Goal: Task Accomplishment & Management: Manage account settings

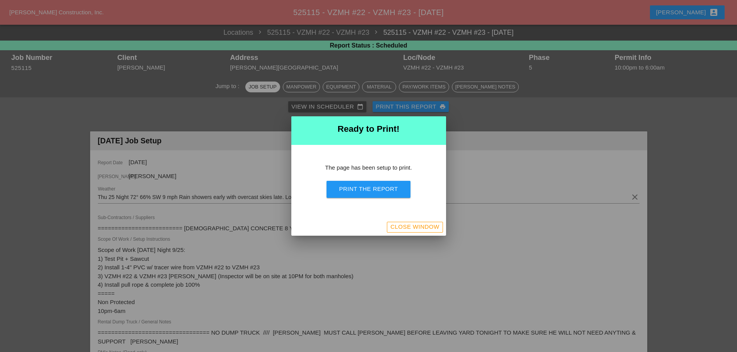
click at [423, 226] on div "Close Window" at bounding box center [414, 227] width 49 height 9
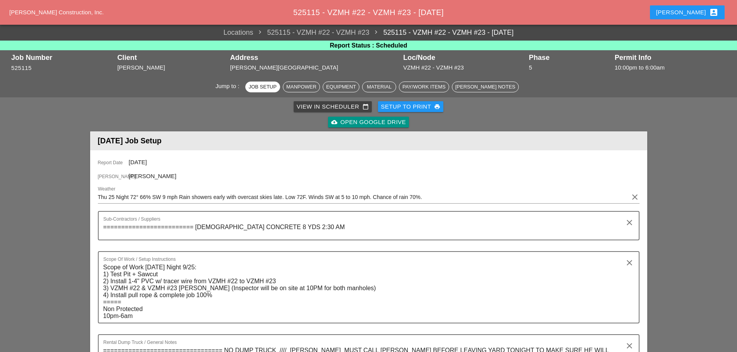
click at [695, 12] on div "[PERSON_NAME] account_box" at bounding box center [687, 12] width 62 height 9
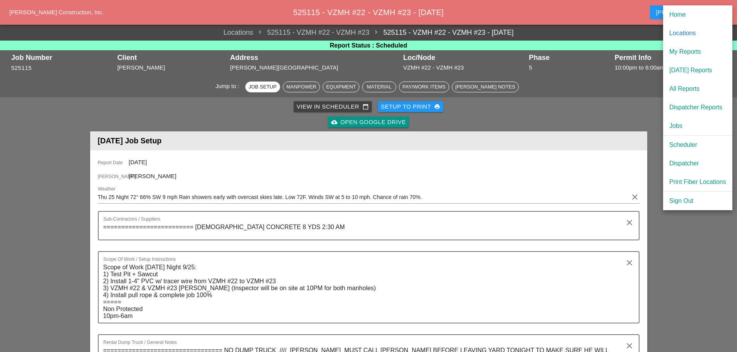
click at [697, 71] on div "[DATE] Reports" at bounding box center [697, 70] width 57 height 9
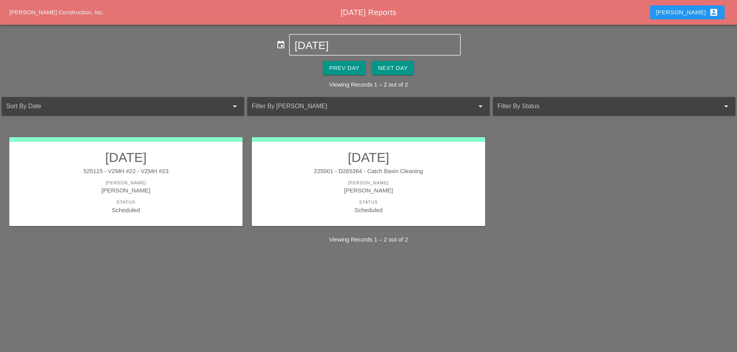
click at [403, 68] on div "Next Day" at bounding box center [393, 68] width 30 height 9
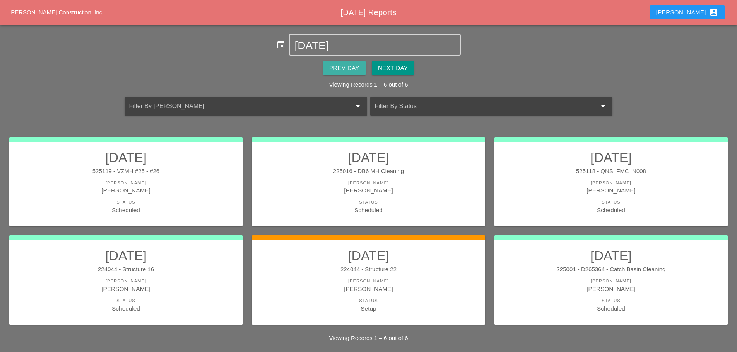
click at [349, 67] on div "Prev Day" at bounding box center [344, 68] width 30 height 9
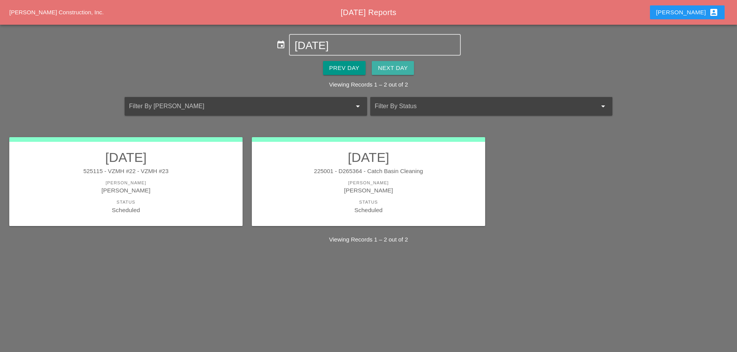
click at [386, 70] on div "Next Day" at bounding box center [393, 68] width 30 height 9
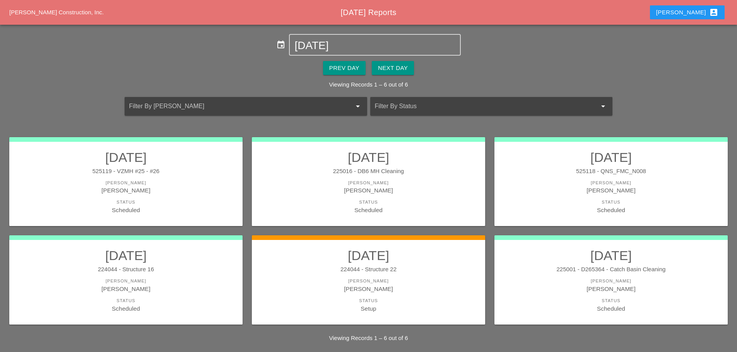
click at [583, 269] on div "225001 - D265364 - Catch Basin Cleaning" at bounding box center [611, 269] width 218 height 9
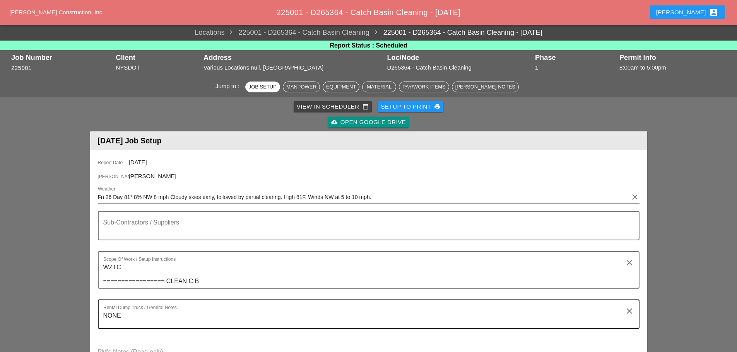
scroll to position [77, 0]
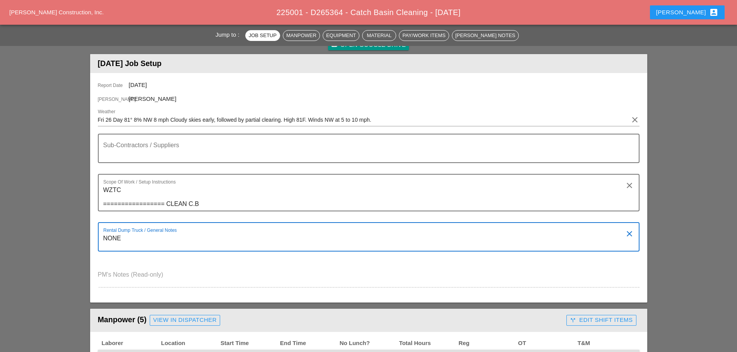
click at [138, 237] on textarea "NONE" at bounding box center [365, 242] width 525 height 19
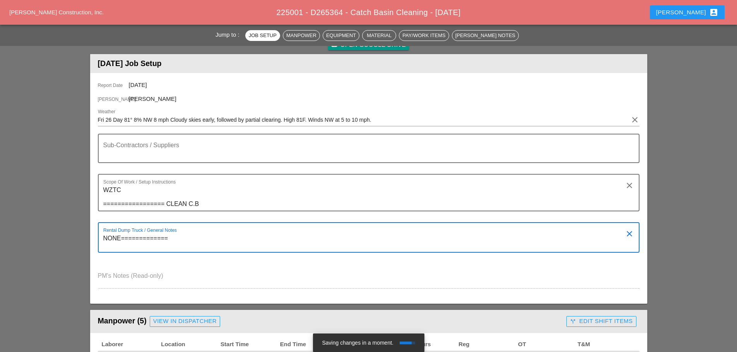
click at [173, 240] on textarea "NONE=============" at bounding box center [365, 243] width 525 height 20
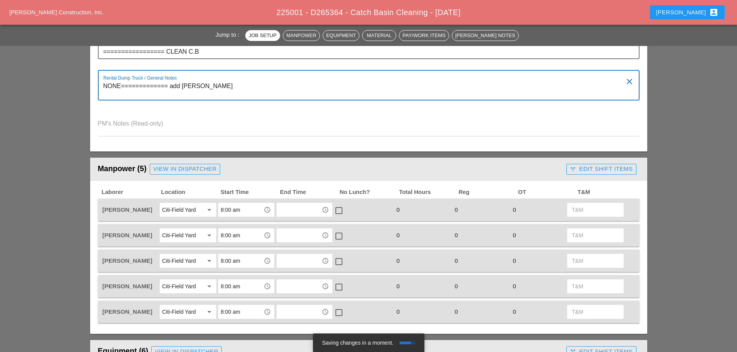
scroll to position [232, 0]
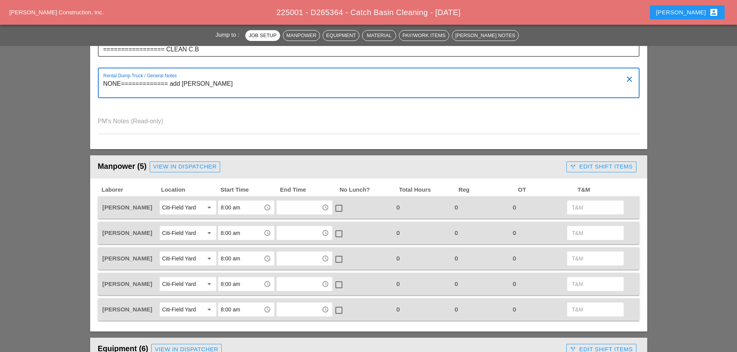
type textarea "NONE============= add [PERSON_NAME]"
click at [199, 169] on div "View in Dispatcher" at bounding box center [184, 166] width 63 height 9
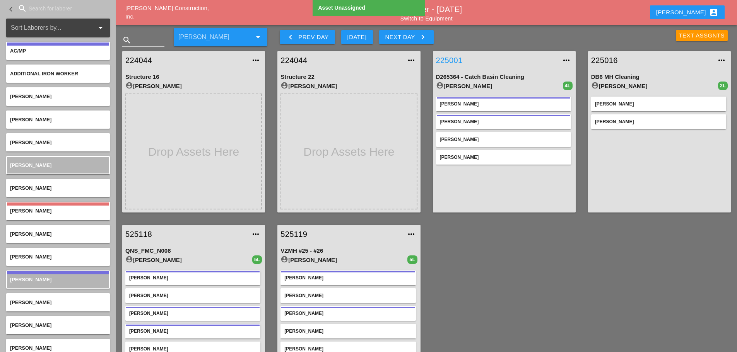
click at [455, 58] on link "225001" at bounding box center [496, 61] width 121 height 12
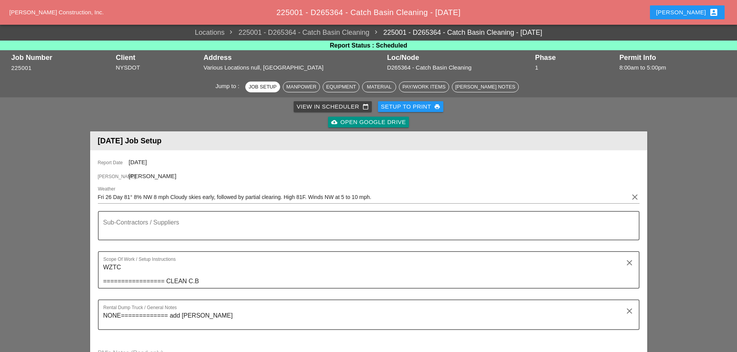
click at [414, 106] on div "Setup to Print print" at bounding box center [411, 107] width 60 height 9
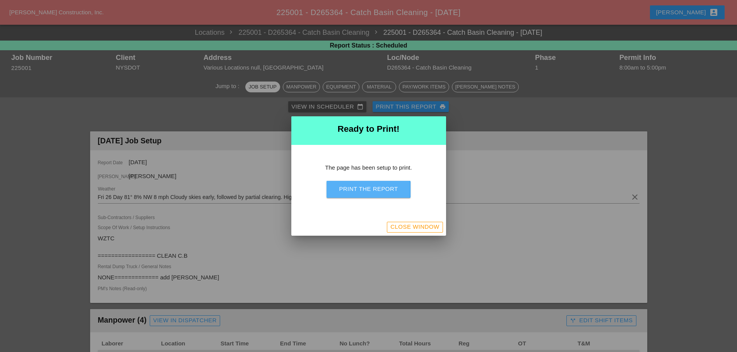
click at [384, 189] on div "Print the Report" at bounding box center [368, 189] width 59 height 9
click at [420, 224] on div "Close Window" at bounding box center [414, 227] width 49 height 9
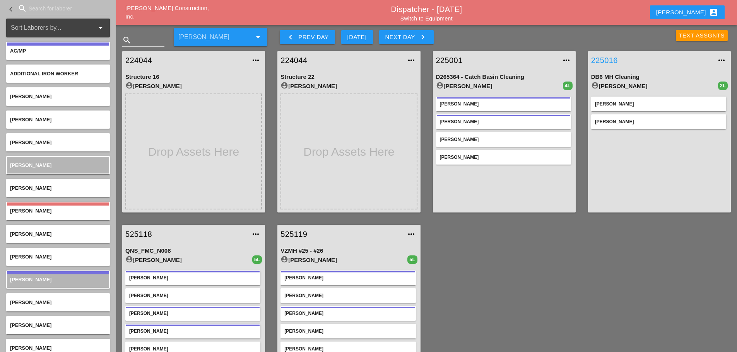
click at [612, 58] on link "225016" at bounding box center [651, 61] width 121 height 12
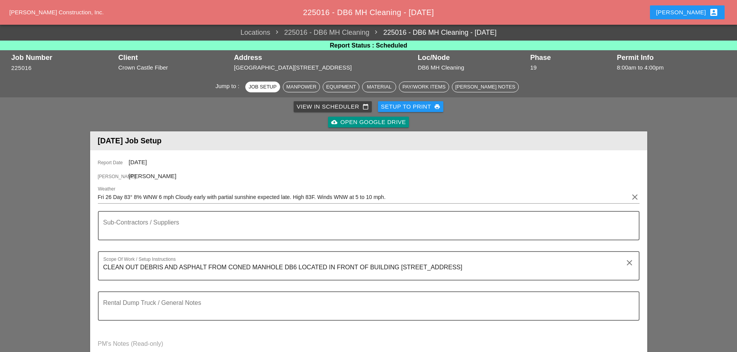
click at [402, 103] on div "Setup to Print print" at bounding box center [411, 107] width 60 height 9
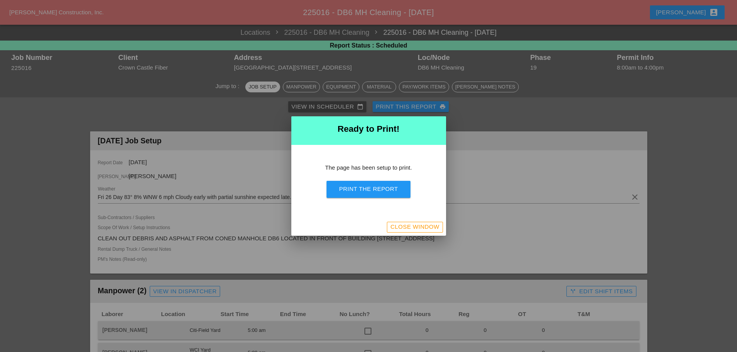
click at [394, 191] on div "Print the Report" at bounding box center [368, 189] width 59 height 9
click at [407, 226] on div "Close Window" at bounding box center [414, 227] width 49 height 9
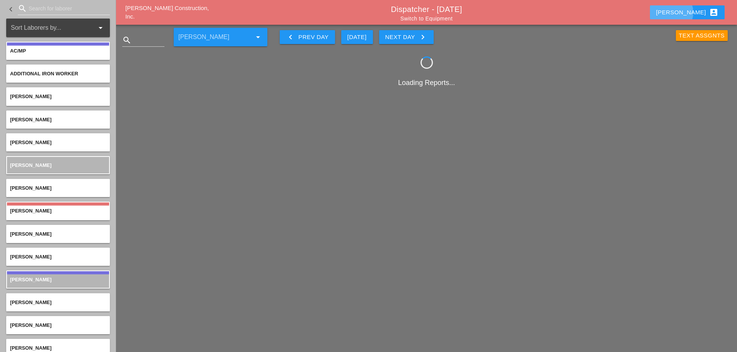
click at [690, 9] on div "[PERSON_NAME] account_box" at bounding box center [687, 12] width 62 height 9
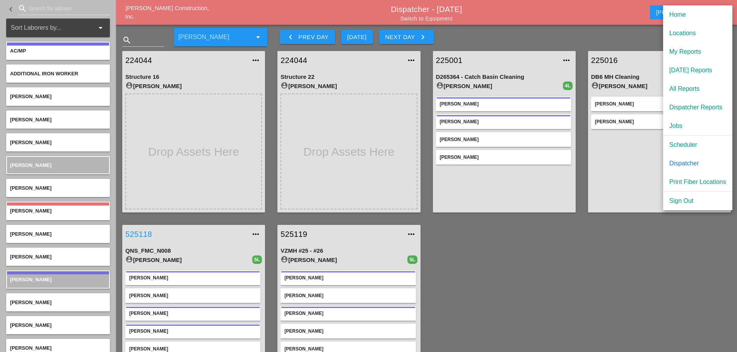
click at [143, 230] on link "525118" at bounding box center [185, 235] width 121 height 12
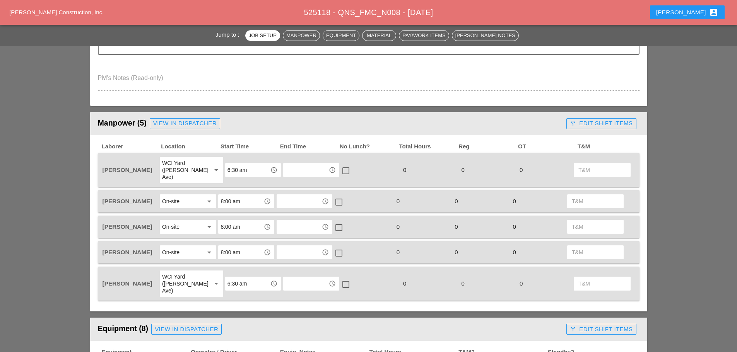
scroll to position [310, 0]
click at [203, 118] on link "View in Dispatcher" at bounding box center [185, 123] width 70 height 11
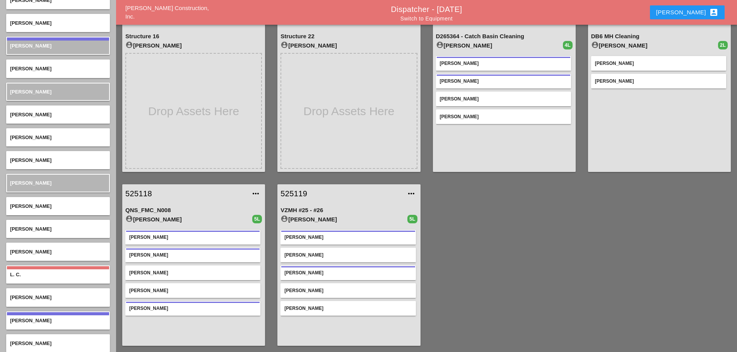
scroll to position [1732, 0]
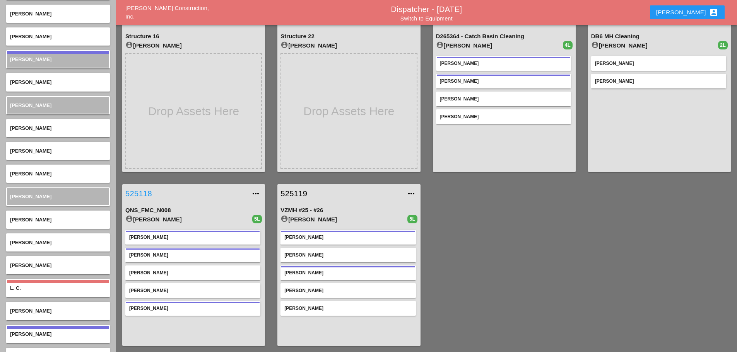
click at [141, 194] on link "525118" at bounding box center [185, 194] width 121 height 12
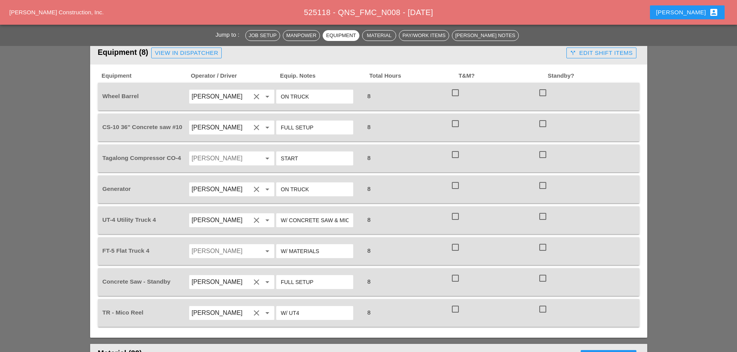
scroll to position [619, 0]
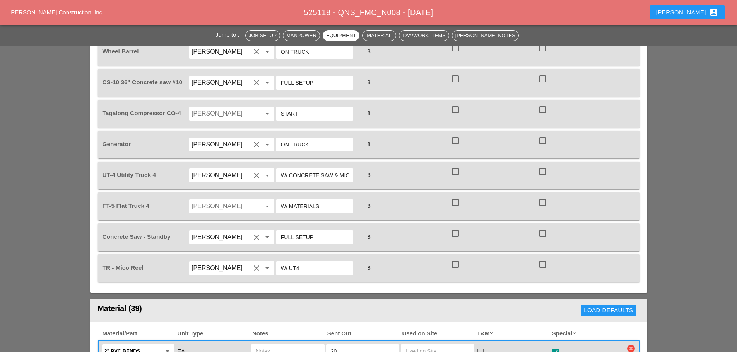
click at [213, 200] on input "Santiago Suarez" at bounding box center [221, 206] width 59 height 12
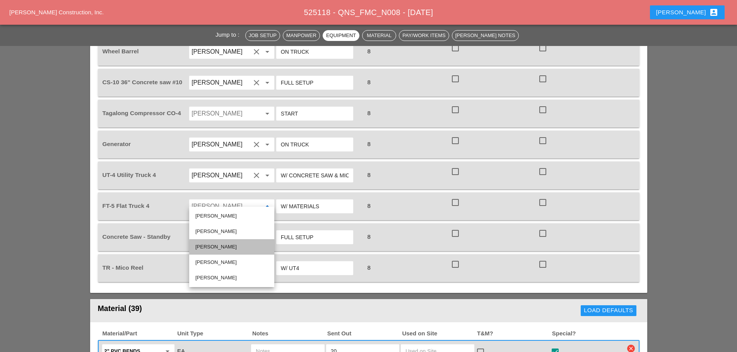
click at [218, 244] on div "[PERSON_NAME]" at bounding box center [231, 247] width 73 height 9
type input "[PERSON_NAME]"
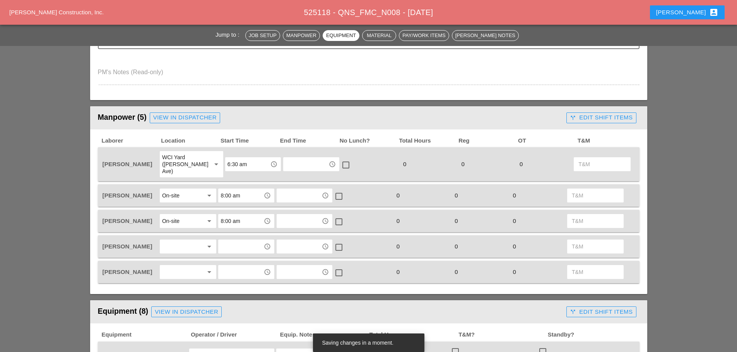
scroll to position [310, 0]
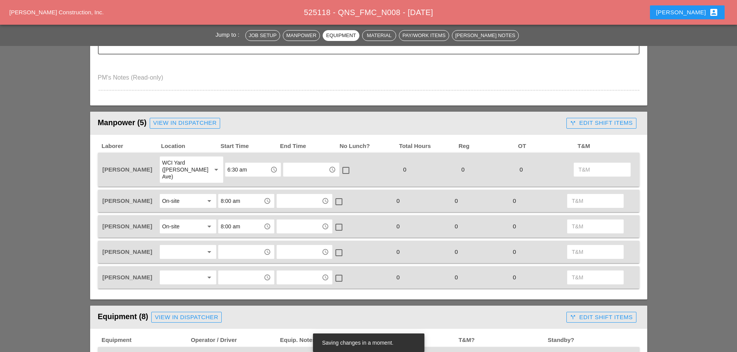
click at [190, 246] on div at bounding box center [182, 252] width 41 height 12
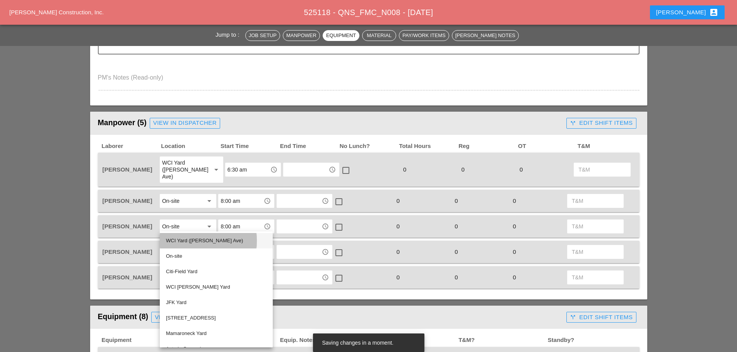
click at [190, 239] on div "WCI Yard ([PERSON_NAME] Ave)" at bounding box center [216, 240] width 101 height 9
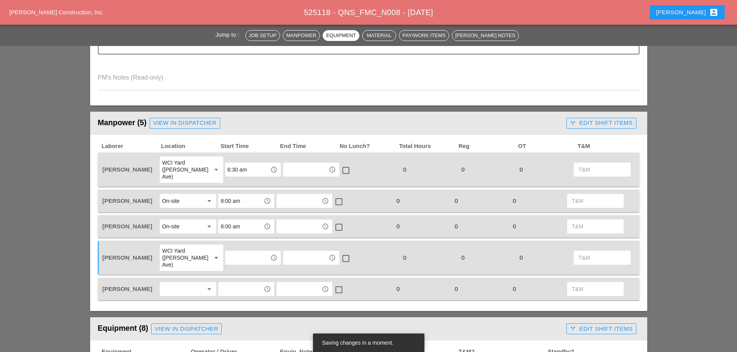
drag, startPoint x: 190, startPoint y: 276, endPoint x: 185, endPoint y: 275, distance: 5.6
click at [190, 283] on div at bounding box center [182, 289] width 41 height 12
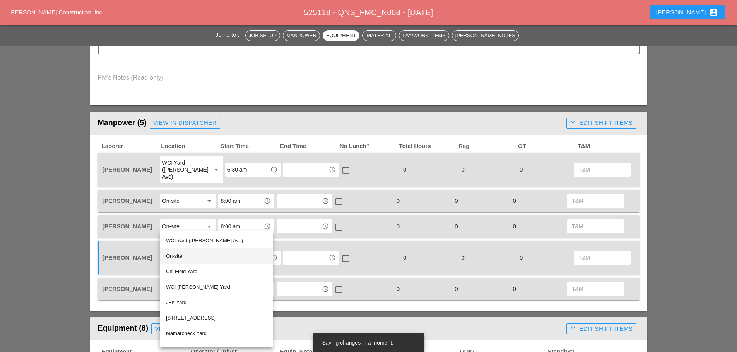
click at [175, 255] on div "On-site" at bounding box center [216, 256] width 101 height 9
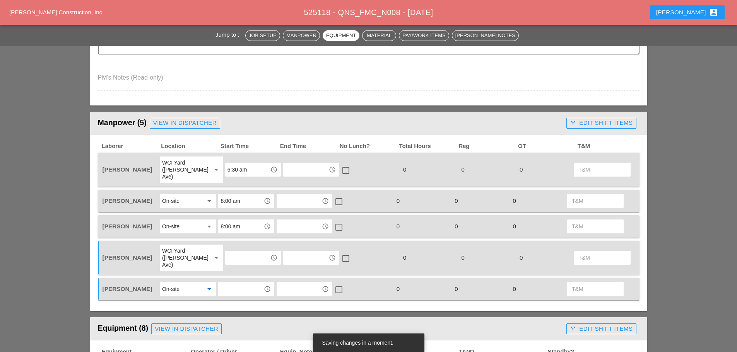
click at [239, 252] on input "text" at bounding box center [247, 258] width 40 height 12
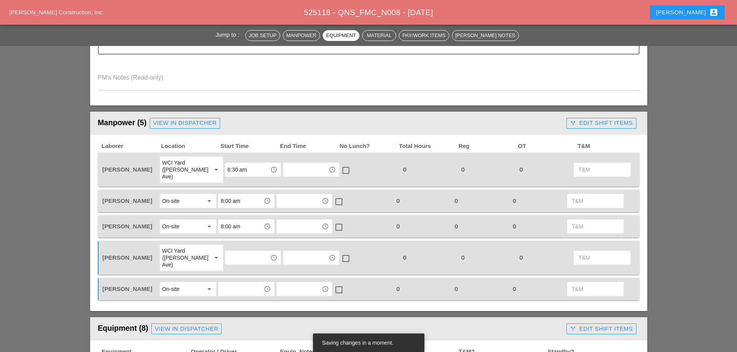
click at [245, 252] on input "text" at bounding box center [247, 258] width 40 height 12
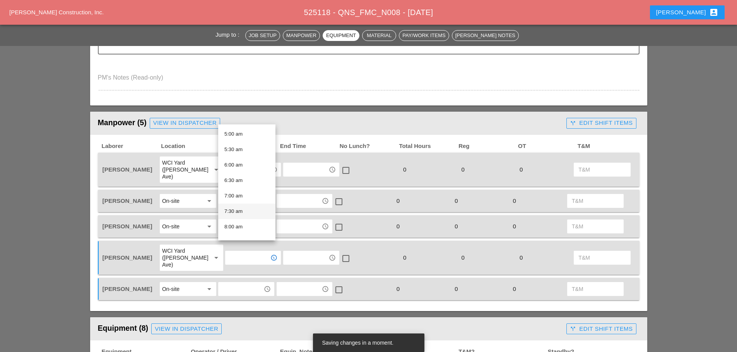
scroll to position [155, 0]
click at [236, 176] on div "6:30 am" at bounding box center [246, 180] width 45 height 9
type input "6:30 am"
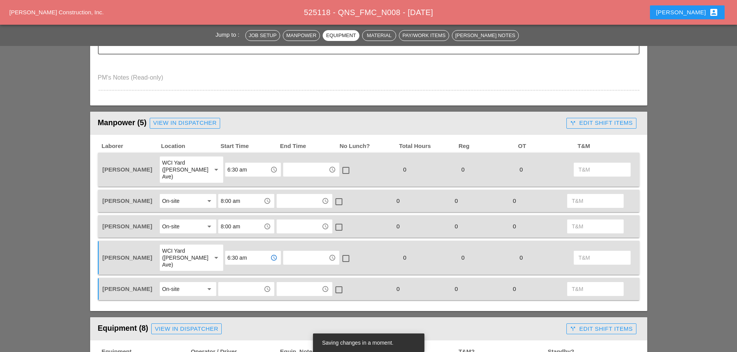
click at [233, 283] on div "access_time" at bounding box center [246, 289] width 56 height 15
click at [242, 283] on input "text" at bounding box center [241, 289] width 40 height 12
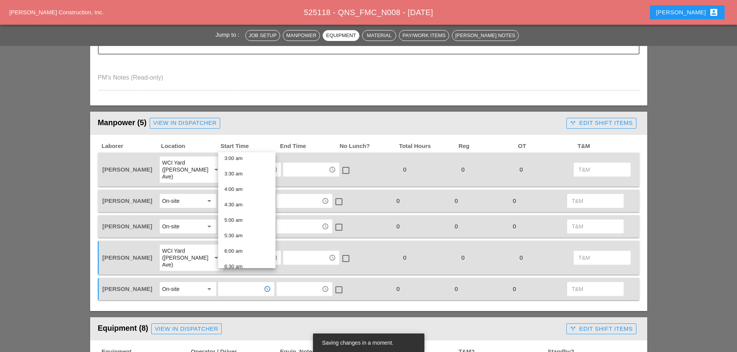
scroll to position [193, 0]
click at [239, 218] on div "8:00 am" at bounding box center [246, 215] width 45 height 9
type input "8:00 am"
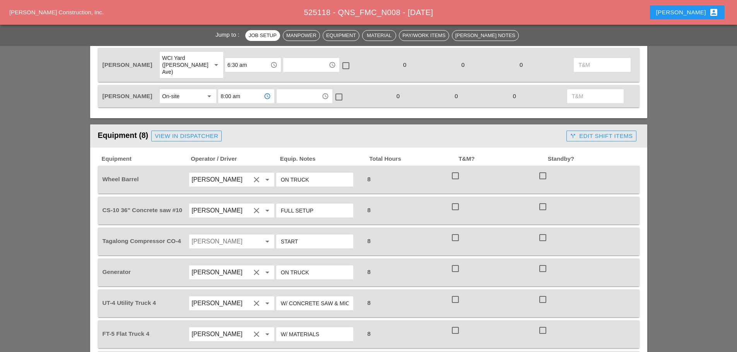
scroll to position [503, 0]
click at [255, 237] on div at bounding box center [256, 241] width 9 height 9
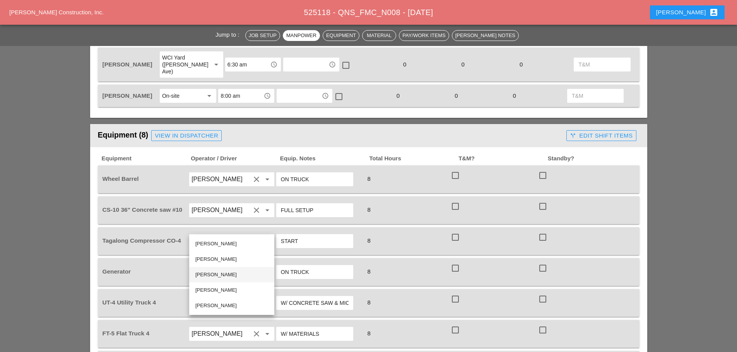
click at [219, 268] on div "[PERSON_NAME]" at bounding box center [231, 274] width 73 height 15
type input "[PERSON_NAME]"
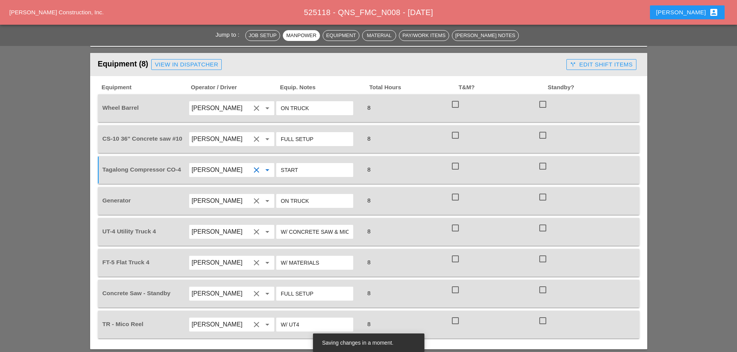
scroll to position [580, 0]
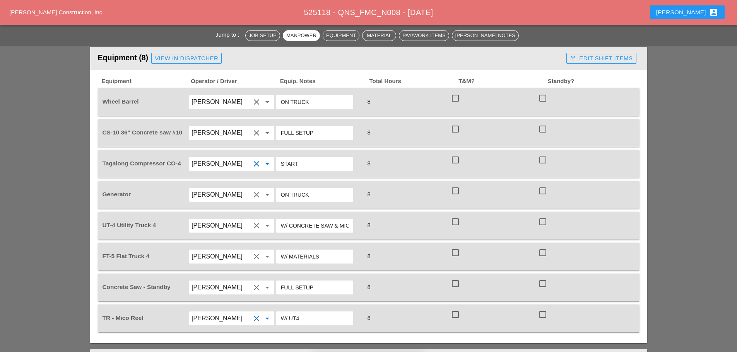
click at [245, 313] on input "[PERSON_NAME]" at bounding box center [221, 319] width 59 height 12
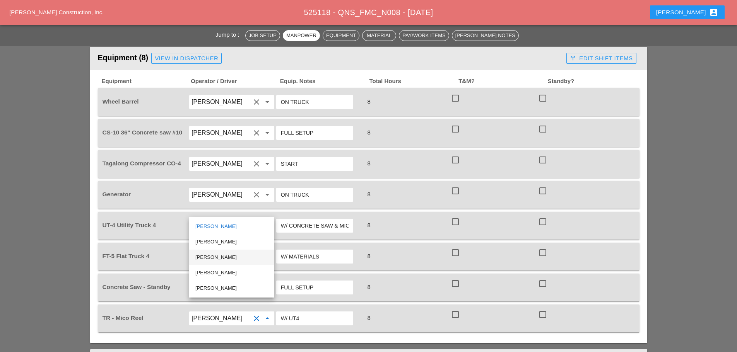
click at [226, 252] on div "[PERSON_NAME]" at bounding box center [231, 257] width 73 height 15
type input "[PERSON_NAME]"
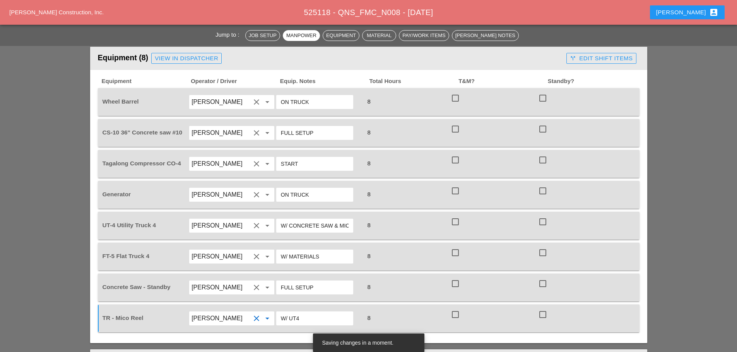
click at [306, 313] on input "W/ UT4" at bounding box center [315, 319] width 68 height 12
type input "W/ FT5"
click at [321, 158] on input "START" at bounding box center [315, 164] width 68 height 12
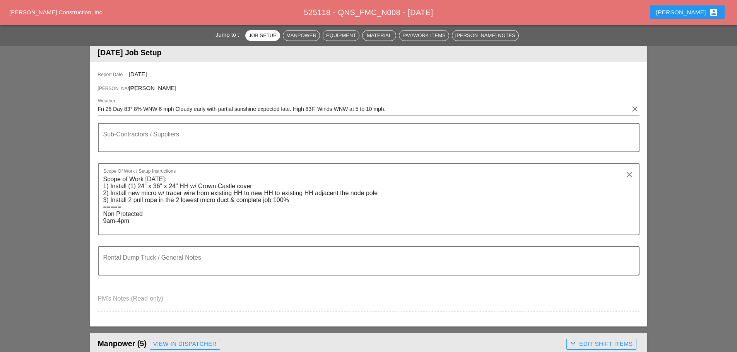
scroll to position [0, 0]
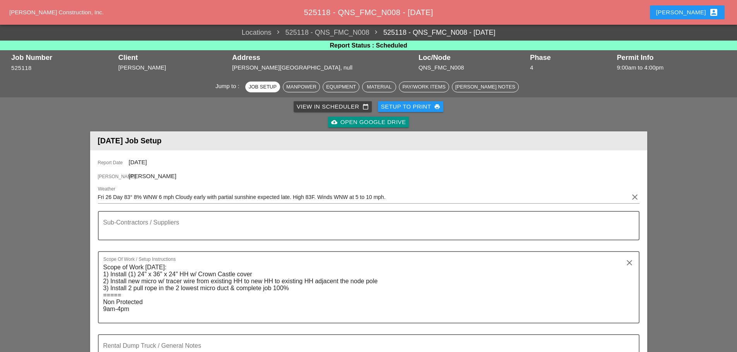
type input "START/ UT4"
click at [404, 104] on div "Setup to Print print" at bounding box center [411, 107] width 60 height 9
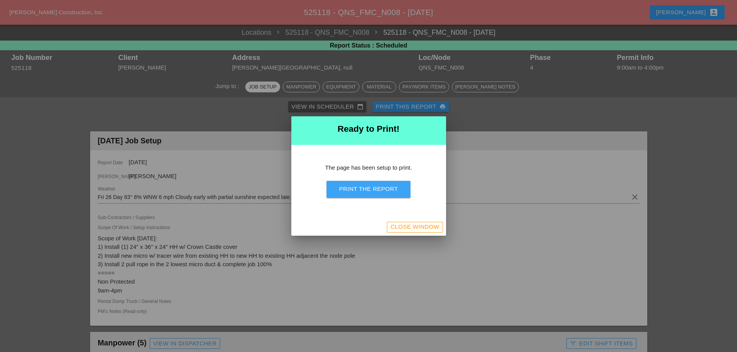
drag, startPoint x: 392, startPoint y: 195, endPoint x: 573, endPoint y: 300, distance: 209.6
click at [392, 195] on button "Print the Report" at bounding box center [369, 189] width 84 height 17
click at [423, 232] on button "Close Window" at bounding box center [415, 227] width 56 height 11
